Goal: Task Accomplishment & Management: Manage account settings

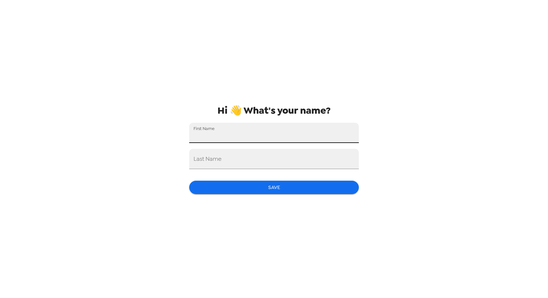
click at [295, 133] on input "First Name" at bounding box center [274, 133] width 170 height 20
type input "[PERSON_NAME]"
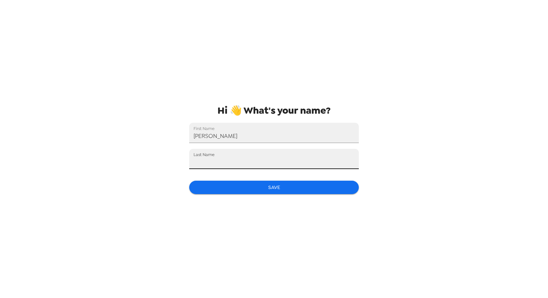
click at [299, 160] on input "Last Name" at bounding box center [274, 159] width 170 height 20
type input "[PERSON_NAME]"
click at [303, 191] on button "Save" at bounding box center [274, 187] width 170 height 13
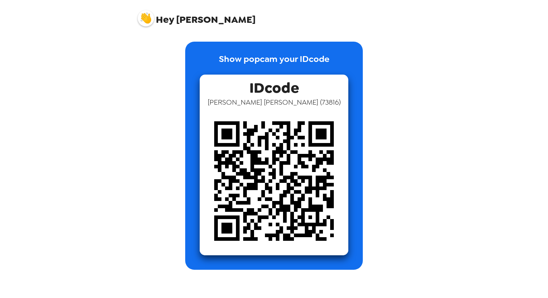
click at [262, 37] on div "Show popcam your IDcode IDcode [PERSON_NAME] ( 73816 )" at bounding box center [274, 150] width 290 height 239
click at [145, 17] on img at bounding box center [146, 18] width 16 height 16
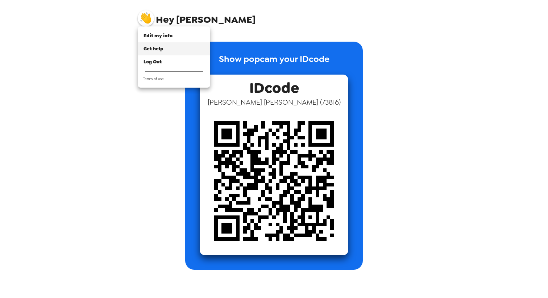
click at [164, 48] on div "Get help" at bounding box center [174, 48] width 61 height 7
